Goal: Find specific page/section: Find specific page/section

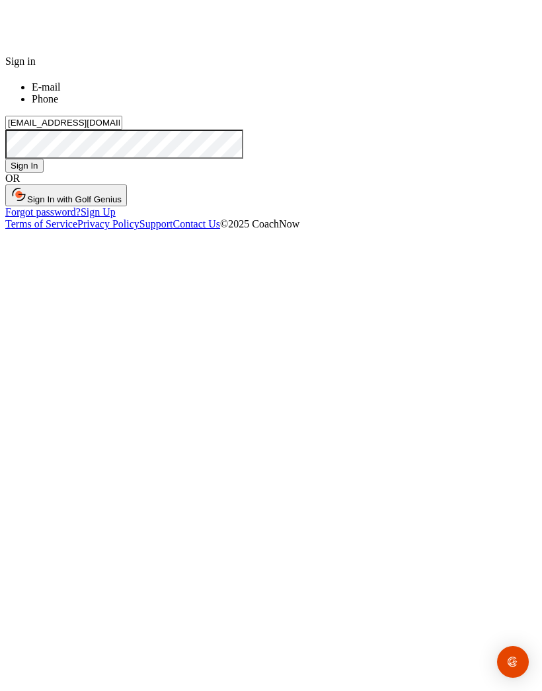
type input "[EMAIL_ADDRESS][DOMAIN_NAME]"
click at [44, 173] on button "Sign In" at bounding box center [24, 166] width 38 height 14
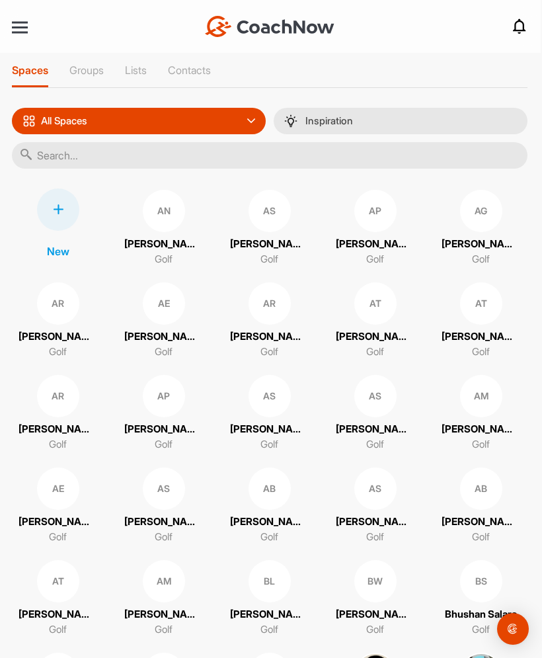
click at [24, 28] on div at bounding box center [20, 27] width 16 height 2
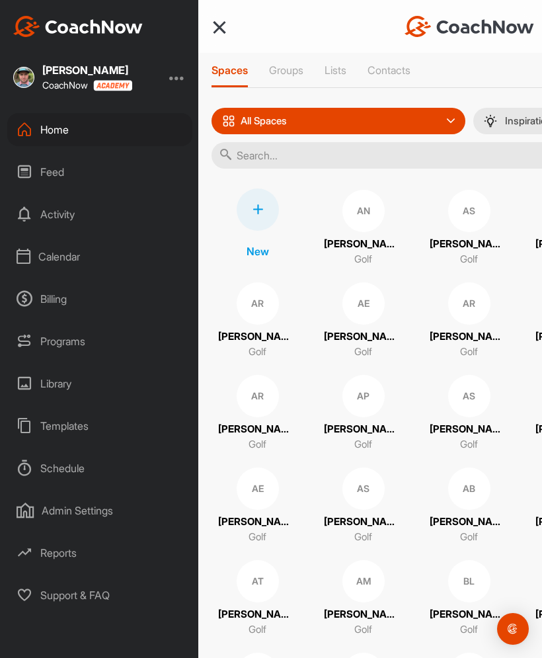
click at [182, 83] on div at bounding box center [177, 77] width 16 height 16
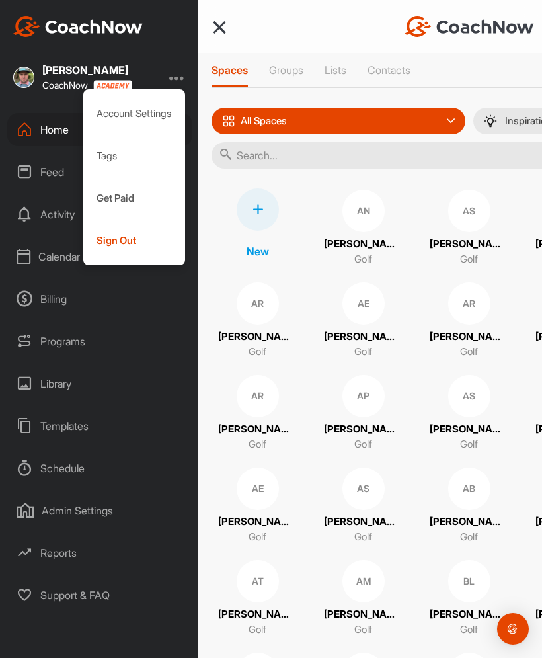
click at [134, 198] on div "Get Paid" at bounding box center [134, 198] width 102 height 42
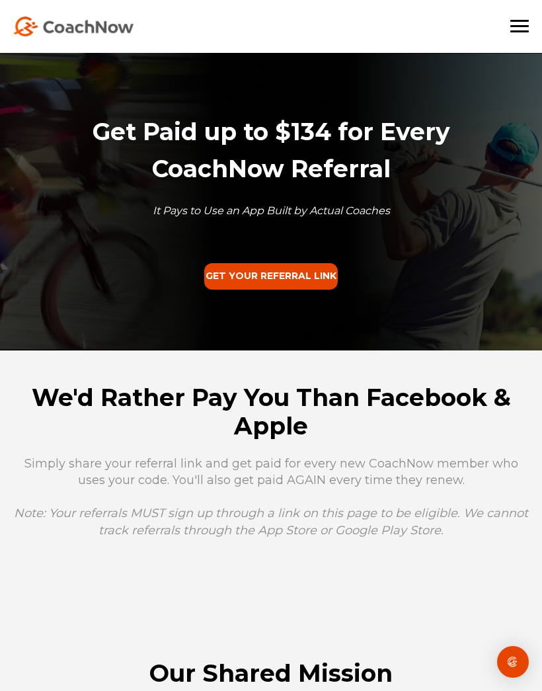
click at [282, 284] on link "GET YOUR REFERRAL LINK" at bounding box center [271, 276] width 134 height 26
